Goal: Transaction & Acquisition: Purchase product/service

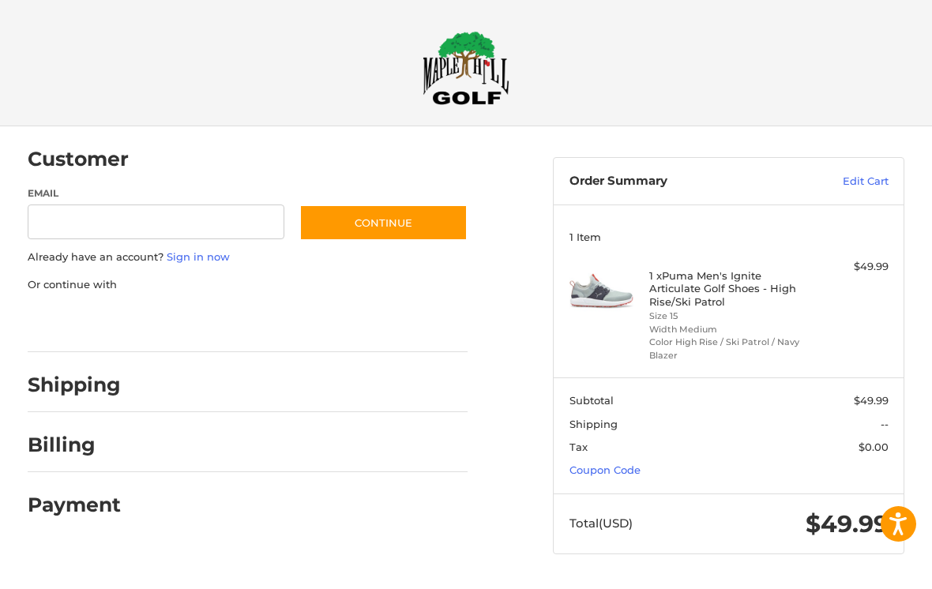
click at [632, 467] on link "Coupon Code" at bounding box center [604, 469] width 71 height 13
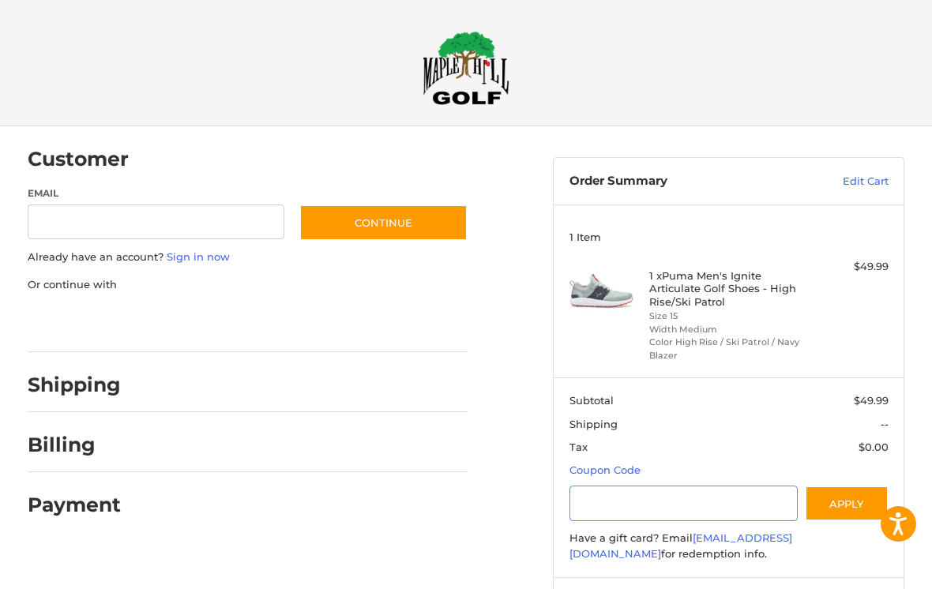
click at [636, 496] on input "Gift Certificate or Coupon Code" at bounding box center [683, 504] width 228 height 36
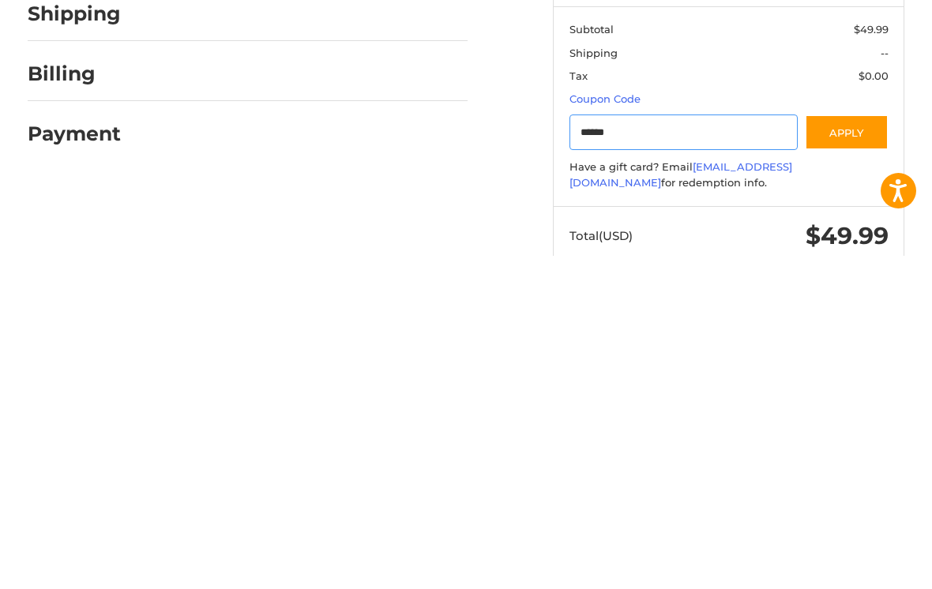
type input "******"
click at [864, 448] on button "Apply" at bounding box center [847, 466] width 84 height 36
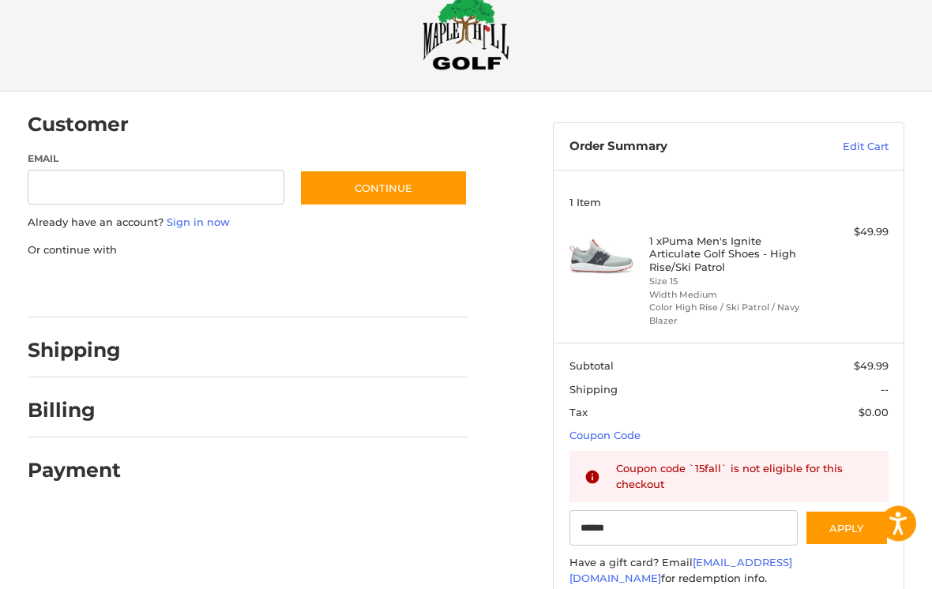
scroll to position [35, 0]
click at [869, 150] on link "Edit Cart" at bounding box center [837, 147] width 102 height 16
